Goal: Information Seeking & Learning: Learn about a topic

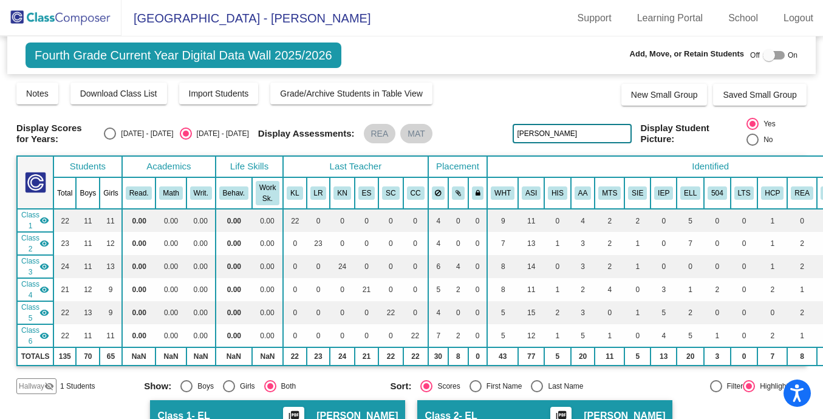
click at [69, 19] on img at bounding box center [61, 18] width 122 height 36
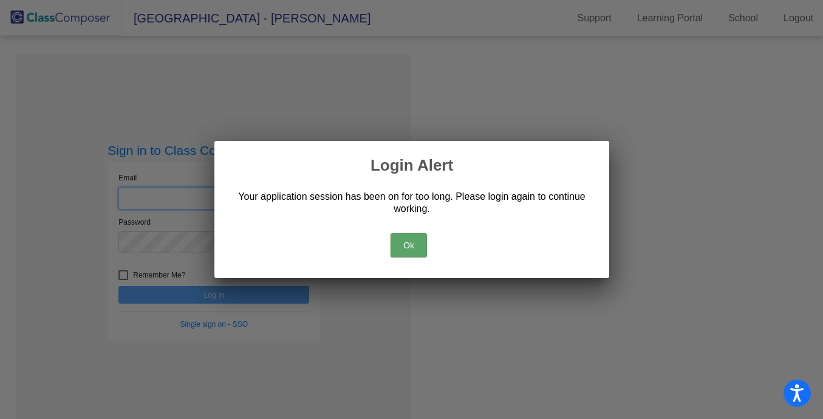
type input "[PERSON_NAME][EMAIL_ADDRESS][PERSON_NAME][DOMAIN_NAME]"
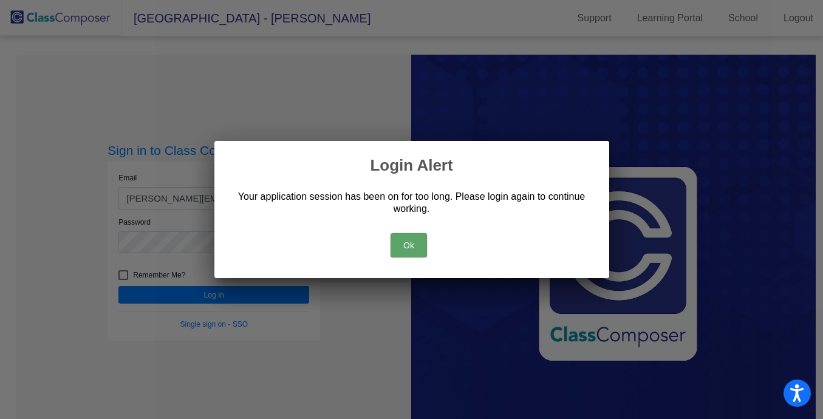
click at [407, 241] on button "Ok" at bounding box center [409, 245] width 36 height 24
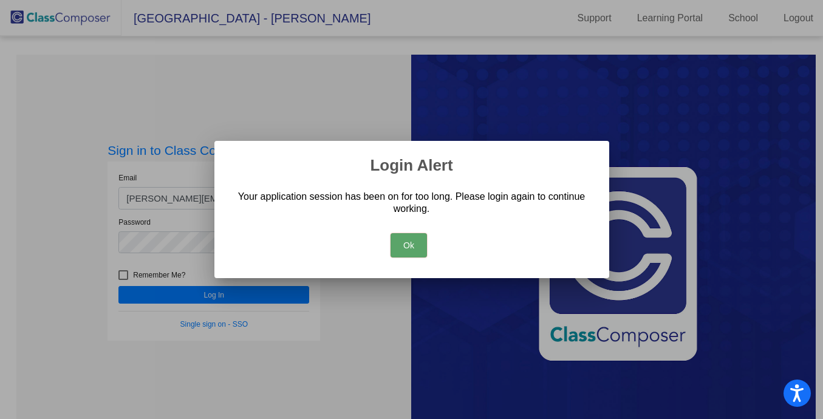
click at [403, 245] on button "Ok" at bounding box center [409, 245] width 36 height 24
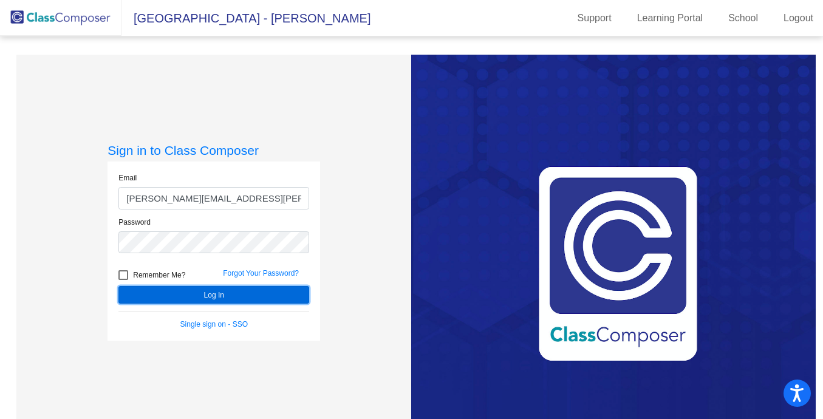
click at [201, 301] on button "Log In" at bounding box center [213, 295] width 191 height 18
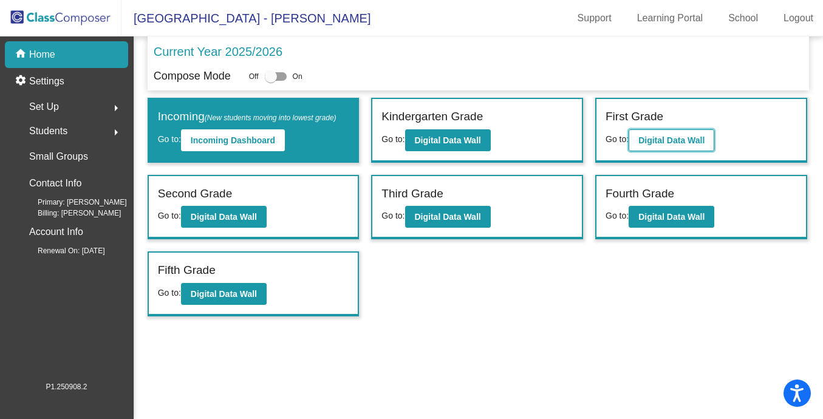
click at [705, 137] on b "Digital Data Wall" at bounding box center [672, 140] width 66 height 10
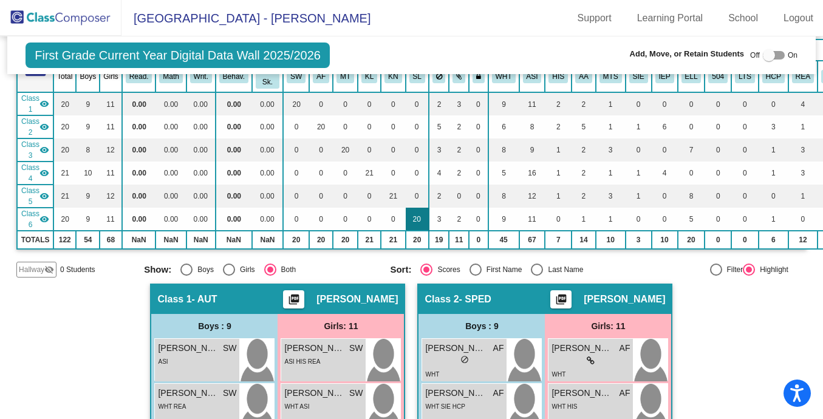
scroll to position [75, 0]
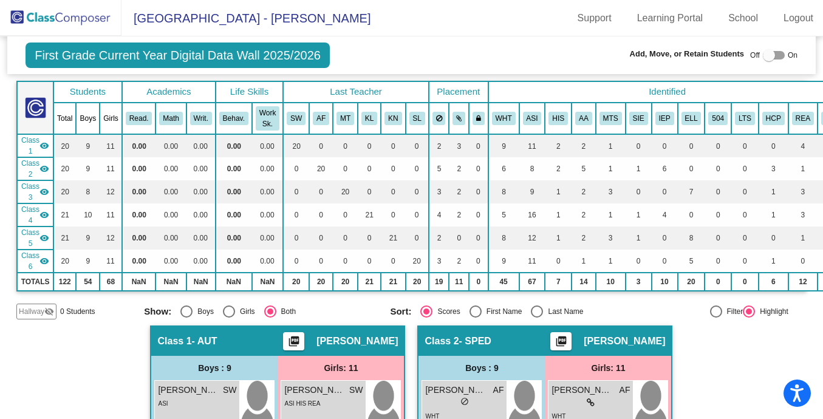
click at [45, 149] on mat-icon "visibility" at bounding box center [44, 146] width 10 height 10
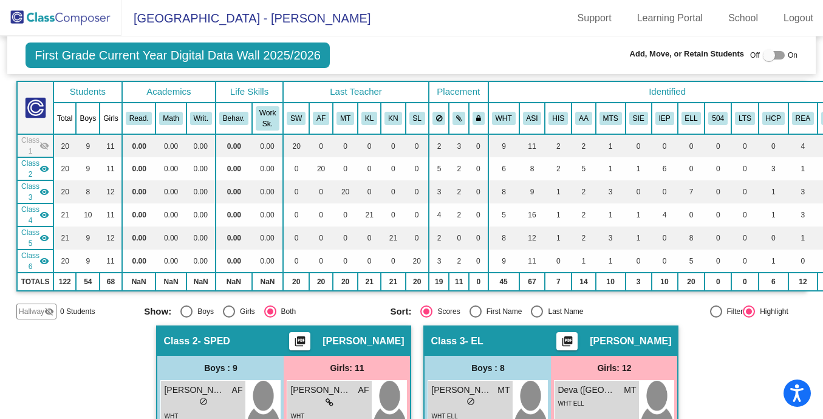
click at [46, 173] on mat-icon "visibility" at bounding box center [44, 169] width 10 height 10
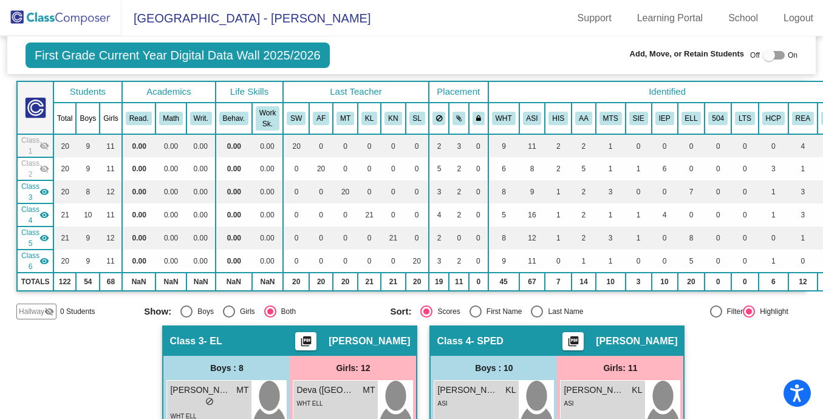
click at [47, 191] on mat-icon "visibility" at bounding box center [44, 192] width 10 height 10
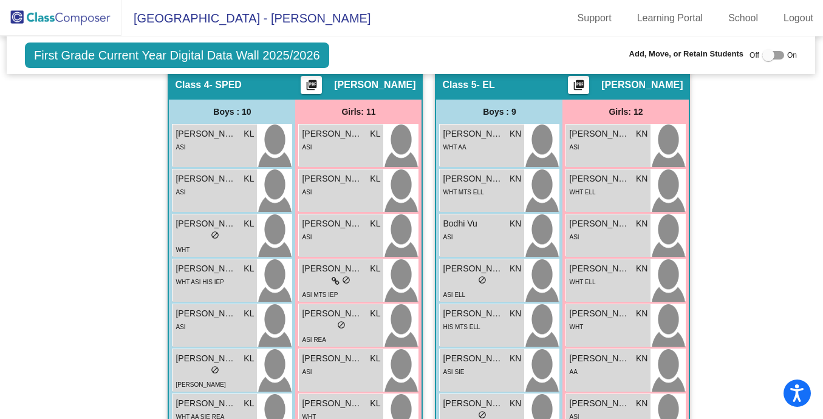
scroll to position [334, 1]
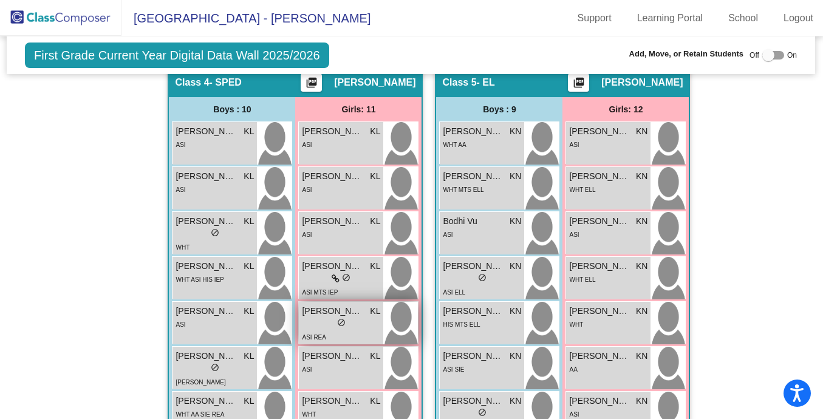
click at [363, 331] on div "ASI REA" at bounding box center [341, 337] width 78 height 13
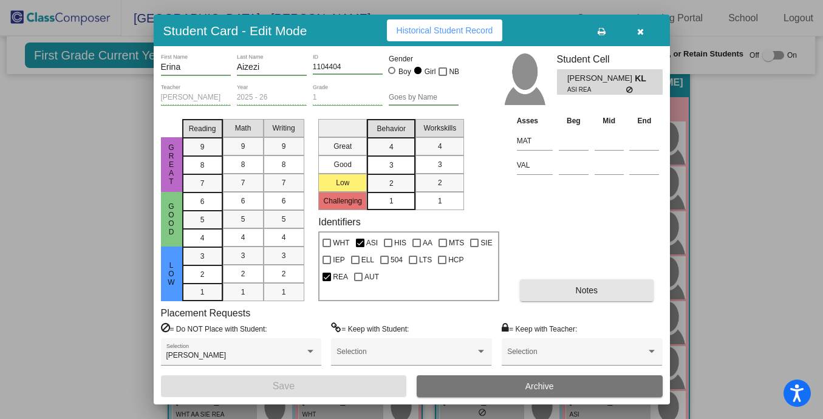
click at [580, 296] on button "Notes" at bounding box center [587, 290] width 134 height 22
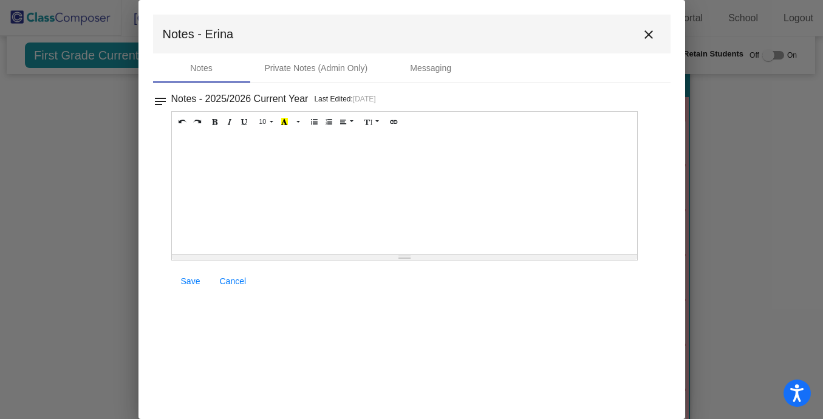
click at [649, 31] on mat-icon "close" at bounding box center [649, 34] width 15 height 15
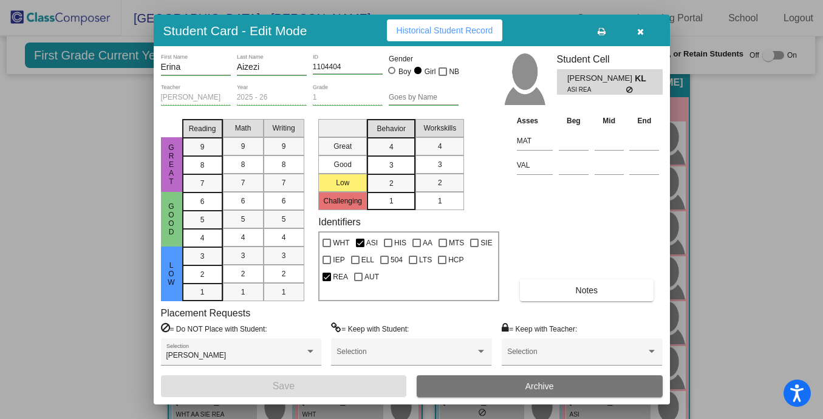
click at [636, 30] on button "button" at bounding box center [641, 30] width 39 height 22
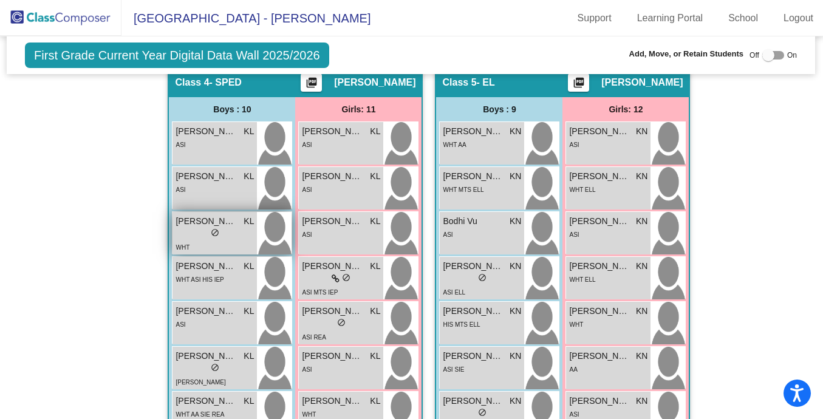
click at [218, 248] on div "WHT" at bounding box center [215, 247] width 78 height 13
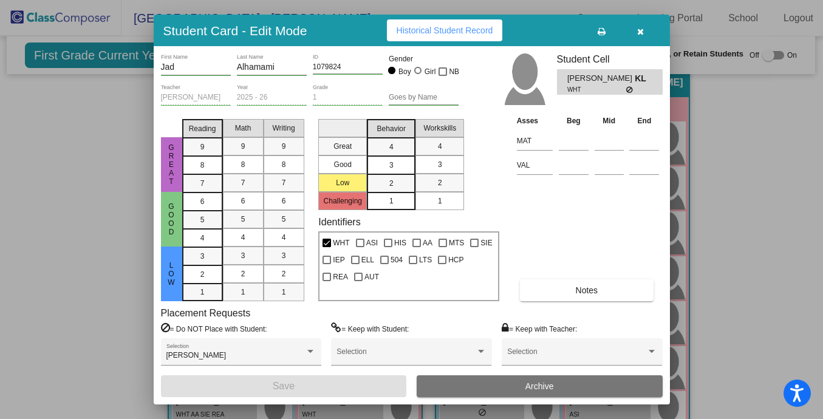
click at [591, 293] on span "Notes" at bounding box center [587, 291] width 22 height 10
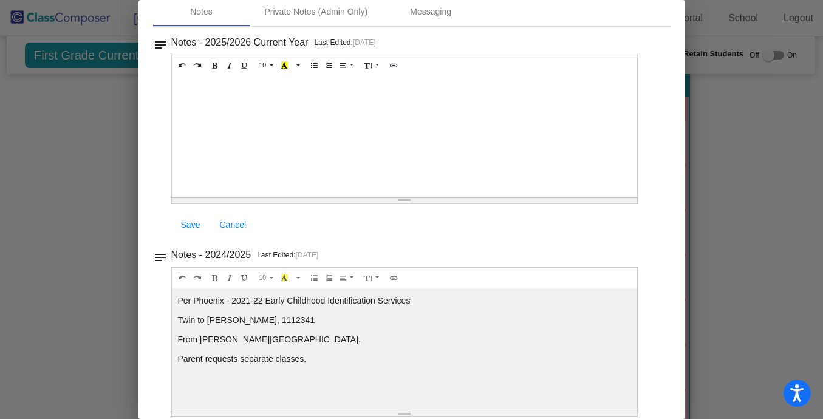
scroll to position [0, 0]
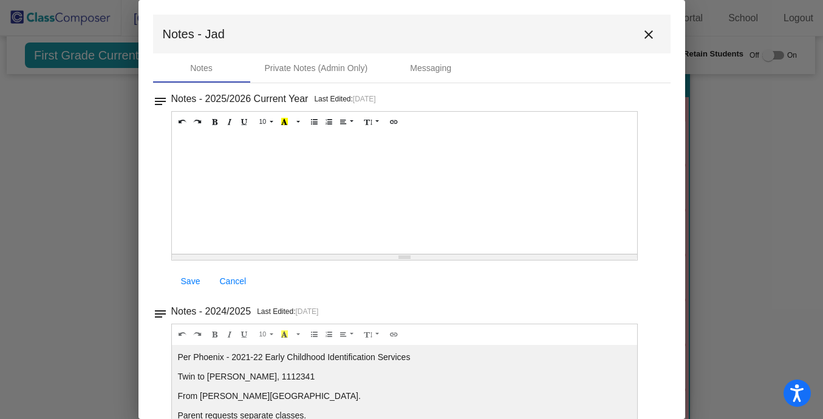
click at [642, 31] on mat-icon "close" at bounding box center [649, 34] width 15 height 15
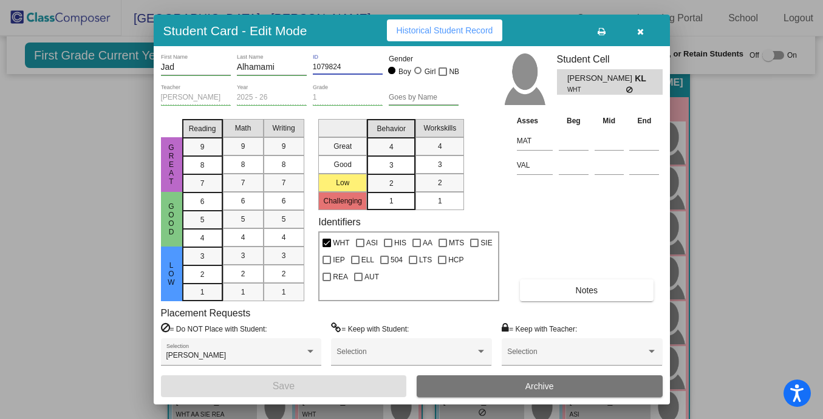
click at [320, 64] on input "1079824" at bounding box center [348, 67] width 70 height 9
click at [588, 286] on span "Notes" at bounding box center [587, 291] width 22 height 10
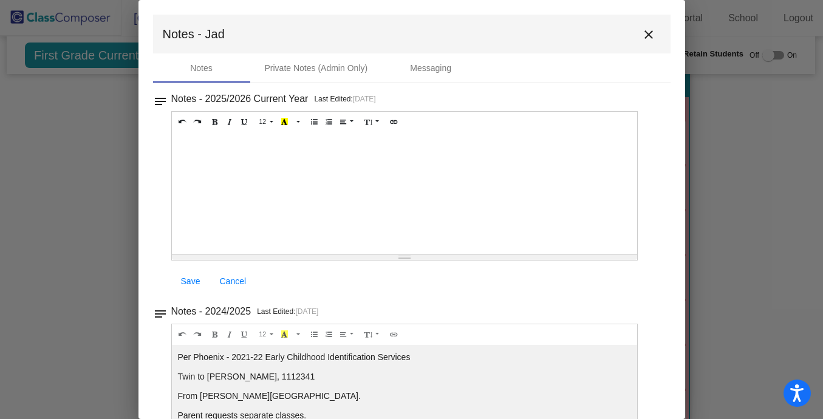
click at [646, 32] on mat-icon "close" at bounding box center [649, 34] width 15 height 15
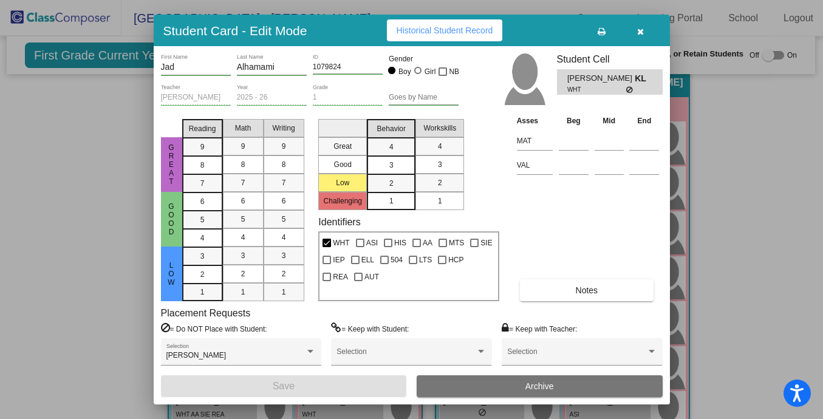
click at [324, 68] on input "1079824" at bounding box center [348, 67] width 70 height 9
click at [605, 292] on button "Notes" at bounding box center [587, 290] width 134 height 22
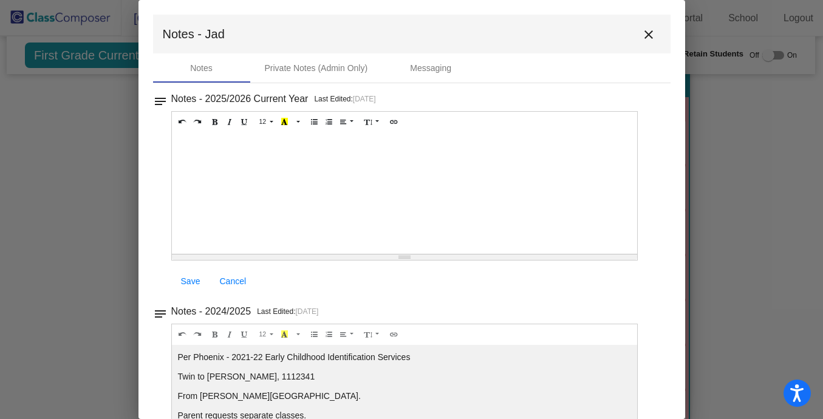
click at [642, 32] on mat-icon "close" at bounding box center [649, 34] width 15 height 15
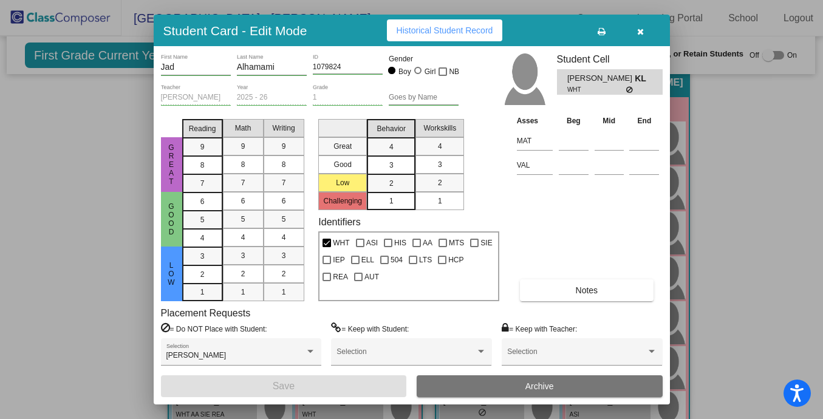
click at [639, 29] on icon "button" at bounding box center [640, 31] width 7 height 9
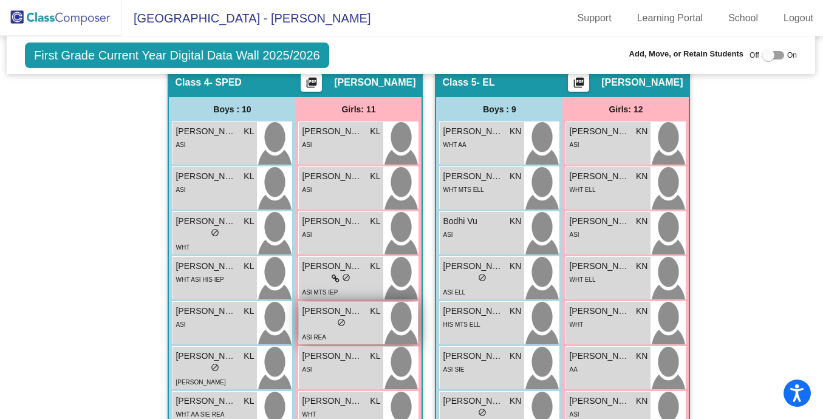
click at [354, 317] on span "[PERSON_NAME]" at bounding box center [332, 311] width 61 height 13
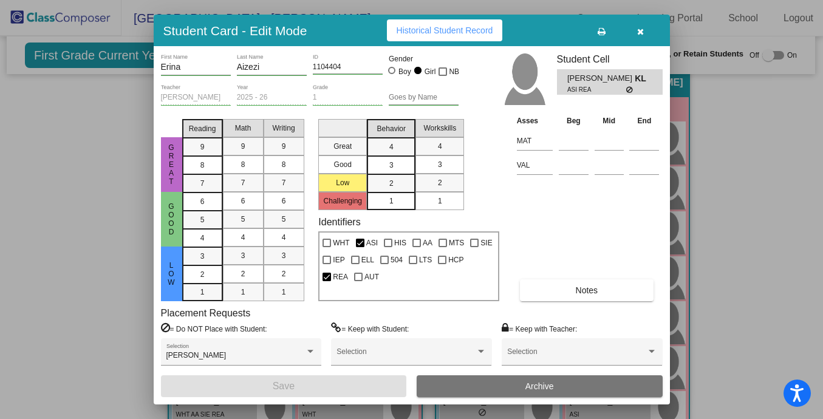
click at [324, 67] on input "1104404" at bounding box center [348, 67] width 70 height 9
click at [631, 36] on button "button" at bounding box center [641, 30] width 39 height 22
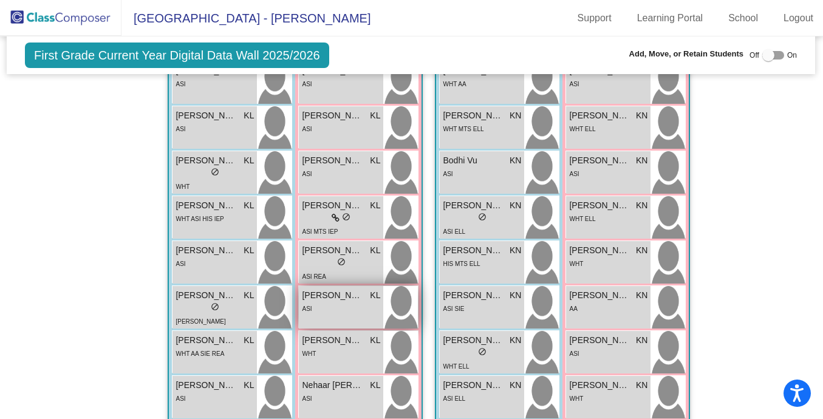
scroll to position [388, 1]
